Goal: Task Accomplishment & Management: Use online tool/utility

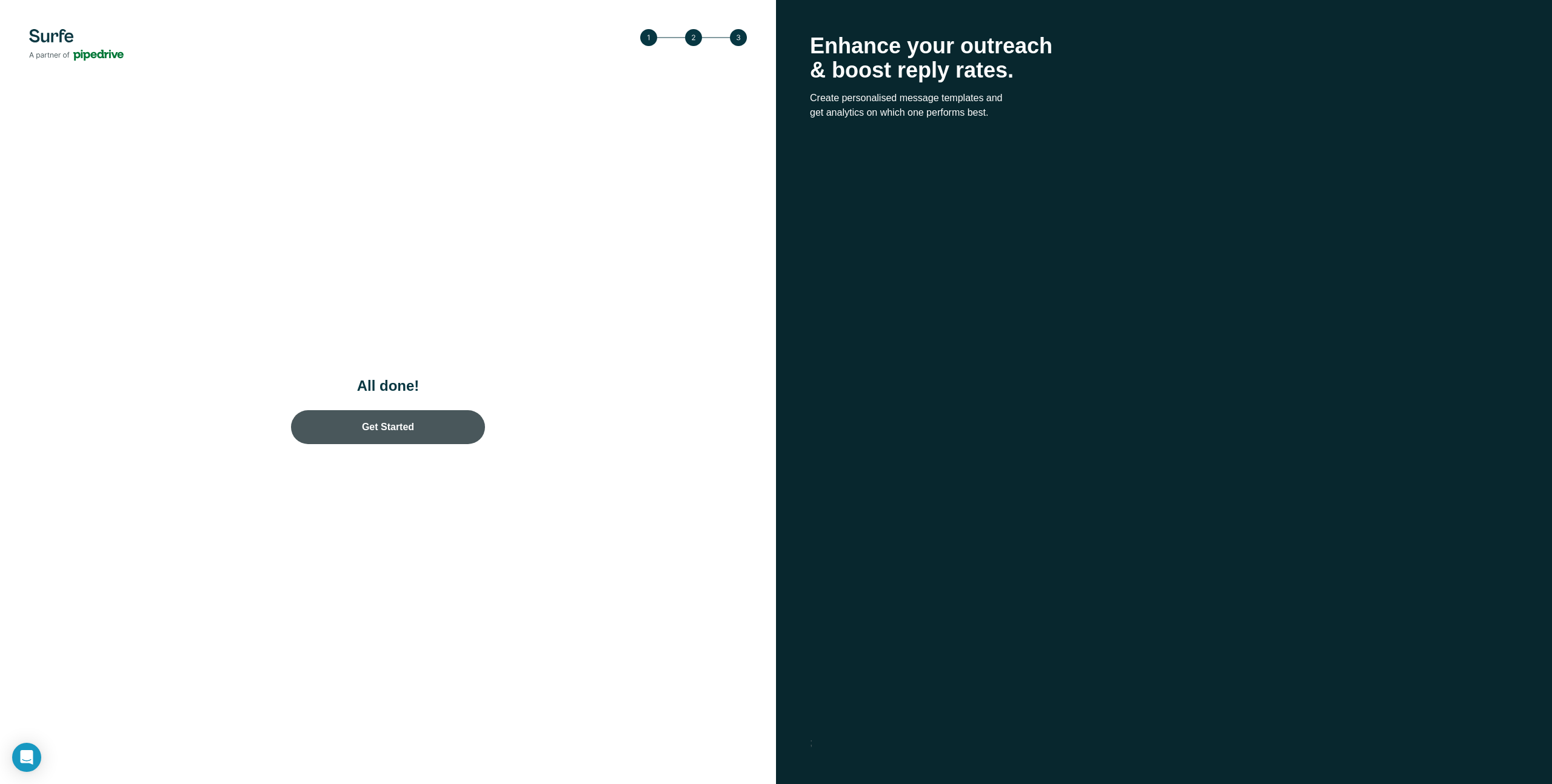
click at [424, 419] on link "Get Started" at bounding box center [388, 427] width 194 height 34
